Goal: Entertainment & Leisure: Consume media (video, audio)

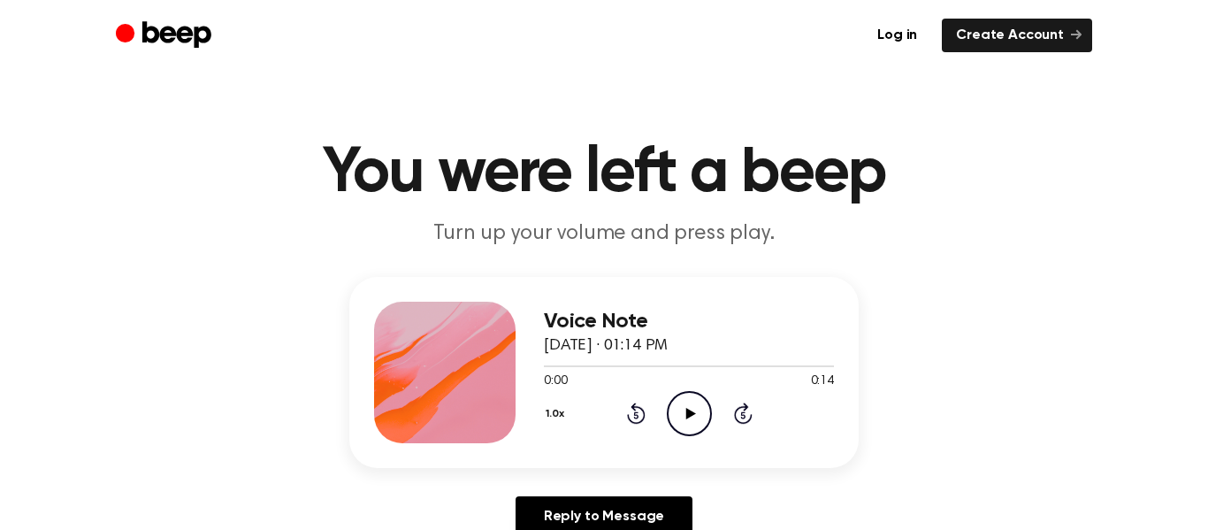
click at [698, 412] on icon "Play Audio" at bounding box center [689, 413] width 45 height 45
click at [695, 400] on icon "Pause Audio" at bounding box center [689, 413] width 45 height 45
click at [695, 400] on icon "Play Audio" at bounding box center [689, 413] width 45 height 45
click at [634, 406] on icon at bounding box center [636, 412] width 19 height 21
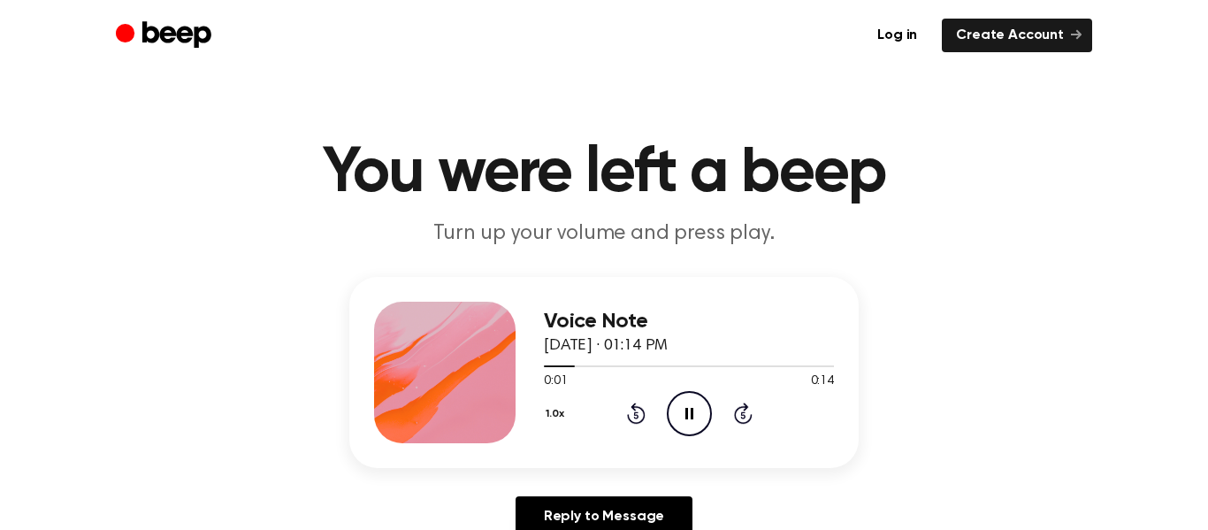
click at [634, 406] on icon at bounding box center [636, 412] width 19 height 21
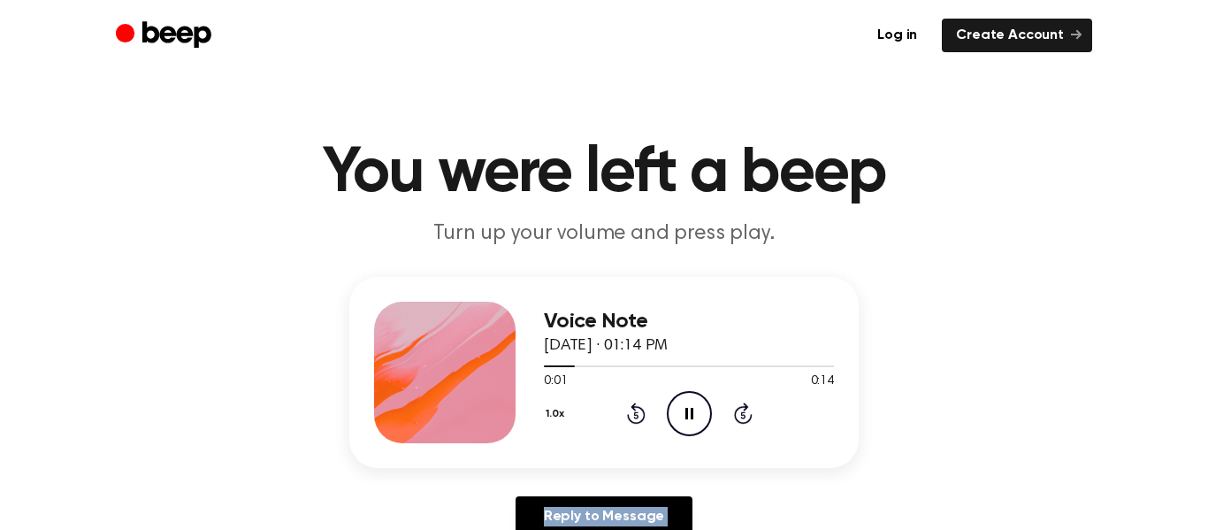
click at [634, 406] on icon at bounding box center [636, 412] width 19 height 21
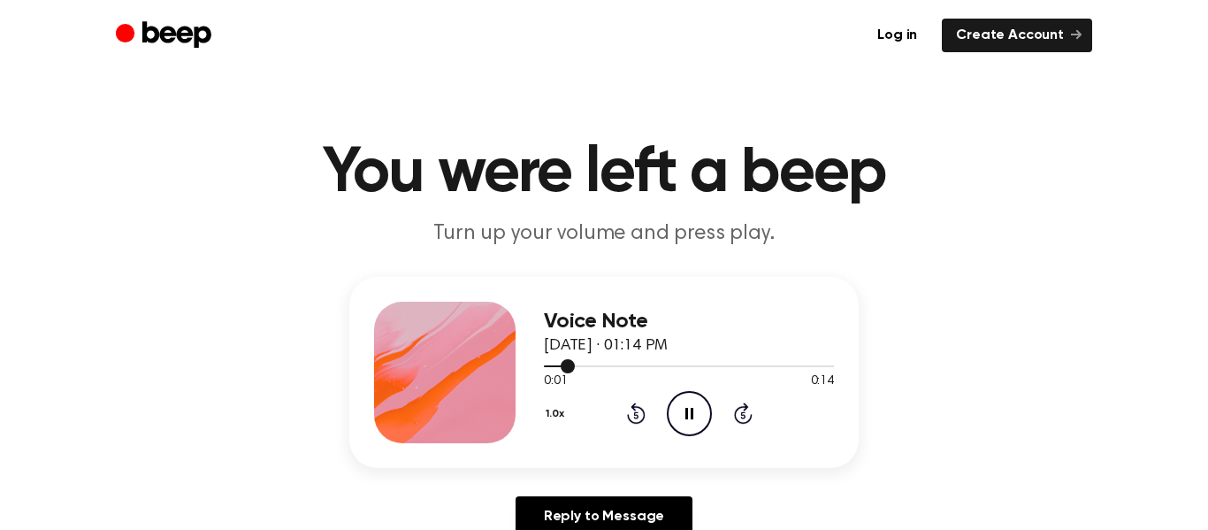
drag, startPoint x: 573, startPoint y: 363, endPoint x: 543, endPoint y: 360, distance: 30.3
click at [544, 360] on div at bounding box center [689, 365] width 290 height 14
click at [548, 362] on div at bounding box center [689, 365] width 290 height 14
click at [541, 362] on div "Voice Note [DATE] · 01:14 PM 0:01 0:14 Your browser does not support the [objec…" at bounding box center [603, 372] width 509 height 191
click at [549, 365] on div at bounding box center [559, 366] width 31 height 2
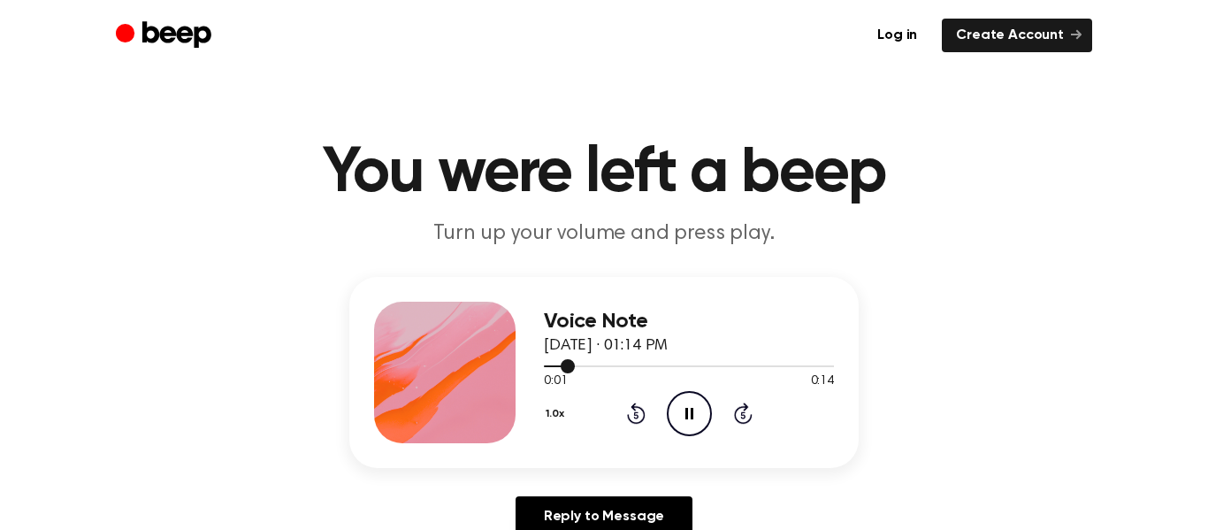
click at [549, 365] on div at bounding box center [559, 366] width 31 height 2
click at [557, 367] on div at bounding box center [689, 365] width 290 height 14
click at [551, 366] on div at bounding box center [689, 365] width 290 height 14
click at [697, 409] on icon "Pause Audio" at bounding box center [689, 413] width 45 height 45
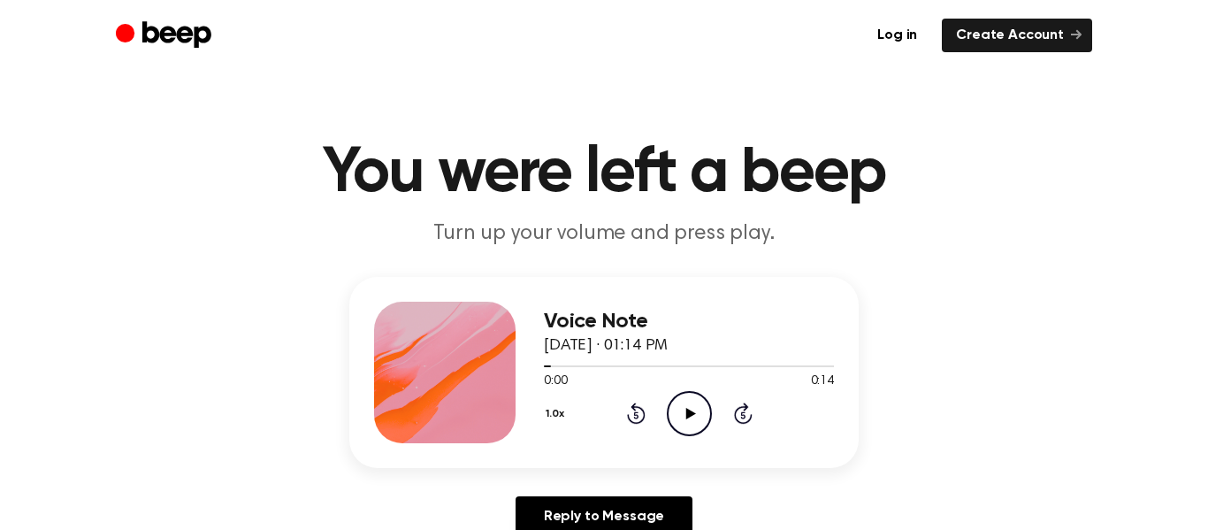
click at [697, 409] on icon "Play Audio" at bounding box center [689, 413] width 45 height 45
click at [685, 411] on icon "Play Audio" at bounding box center [689, 413] width 45 height 45
click at [684, 400] on icon "Pause Audio" at bounding box center [689, 413] width 45 height 45
click at [684, 400] on icon "Play Audio" at bounding box center [689, 413] width 45 height 45
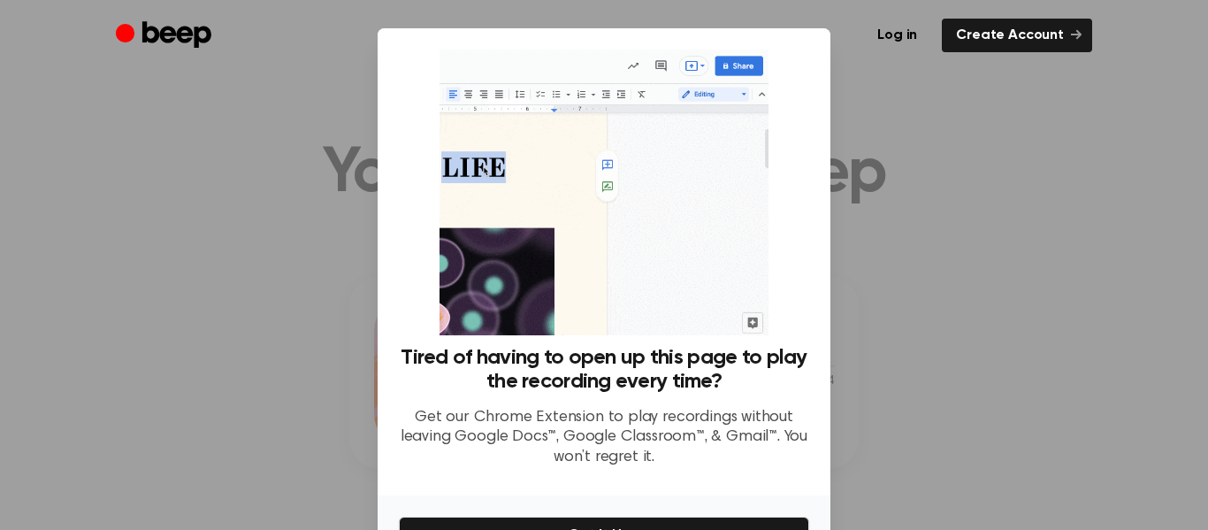
click at [898, 127] on div at bounding box center [604, 265] width 1208 height 530
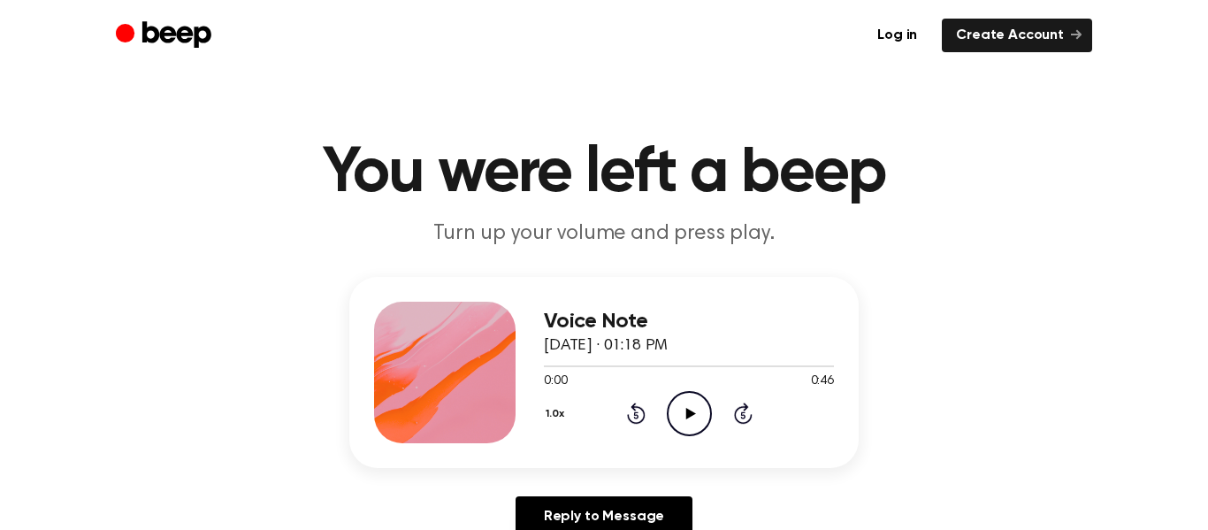
click at [683, 406] on icon "Play Audio" at bounding box center [689, 413] width 45 height 45
click at [690, 418] on icon "Pause Audio" at bounding box center [689, 413] width 45 height 45
click at [697, 365] on div at bounding box center [689, 366] width 290 height 2
click at [697, 366] on div at bounding box center [689, 366] width 290 height 2
drag, startPoint x: 550, startPoint y: 370, endPoint x: 664, endPoint y: 362, distance: 114.4
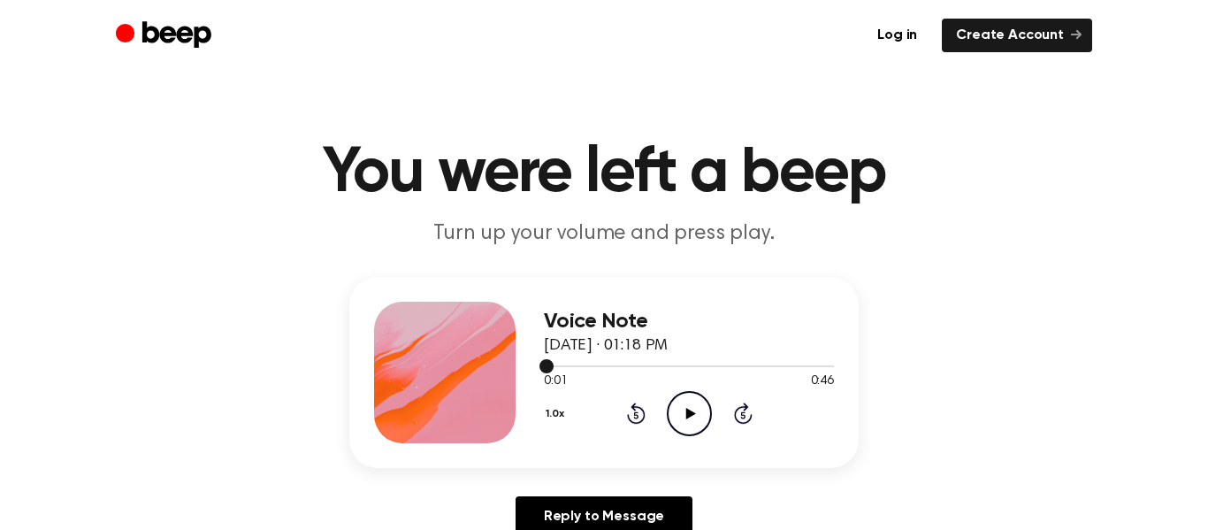
click at [664, 362] on div at bounding box center [689, 365] width 290 height 14
